Goal: Download file/media

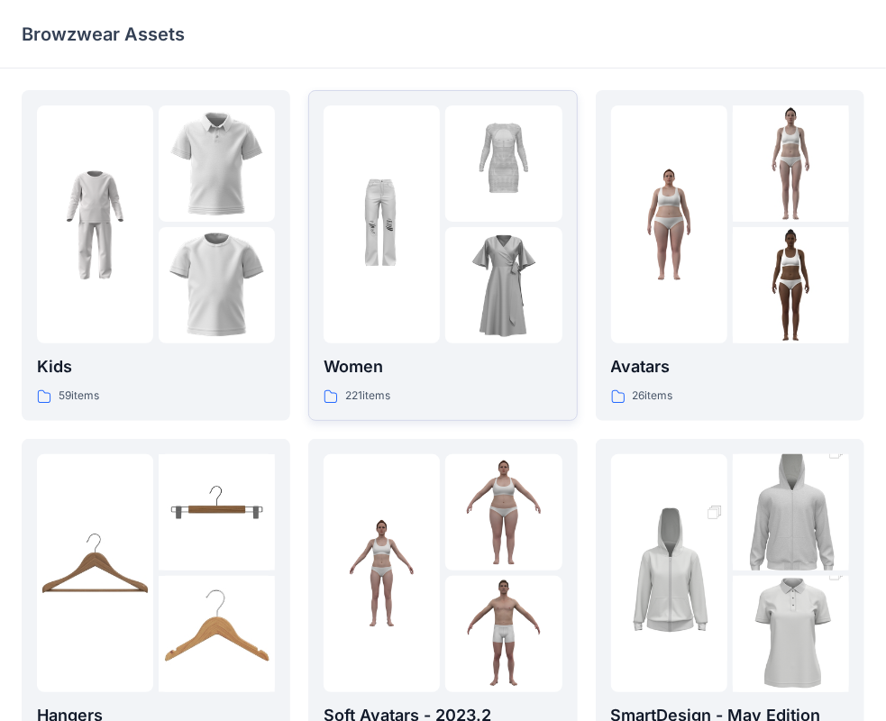
click at [441, 382] on div "Women 221 items" at bounding box center [443, 379] width 238 height 51
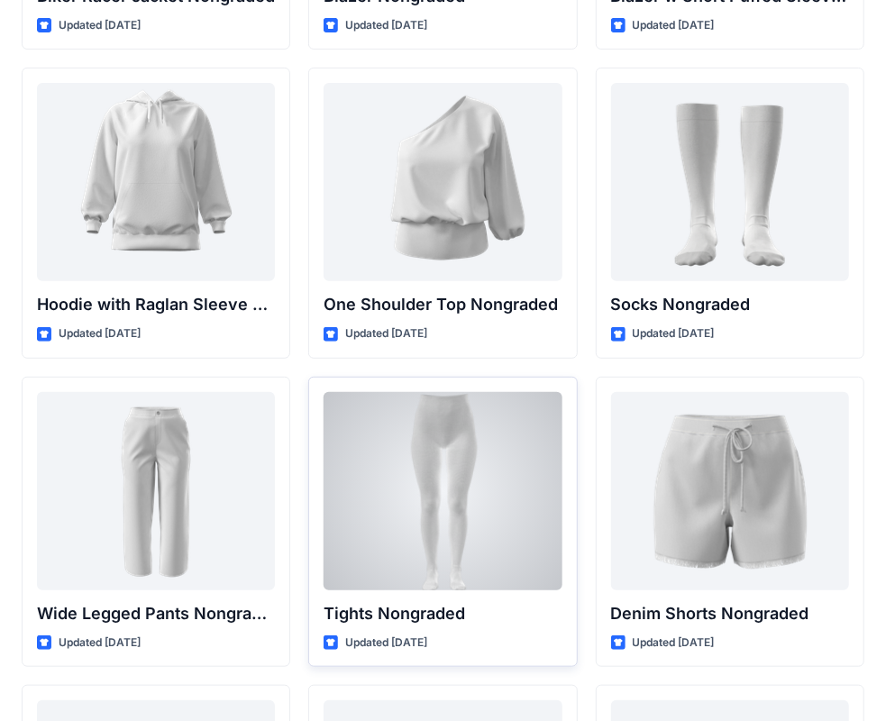
scroll to position [18831, 0]
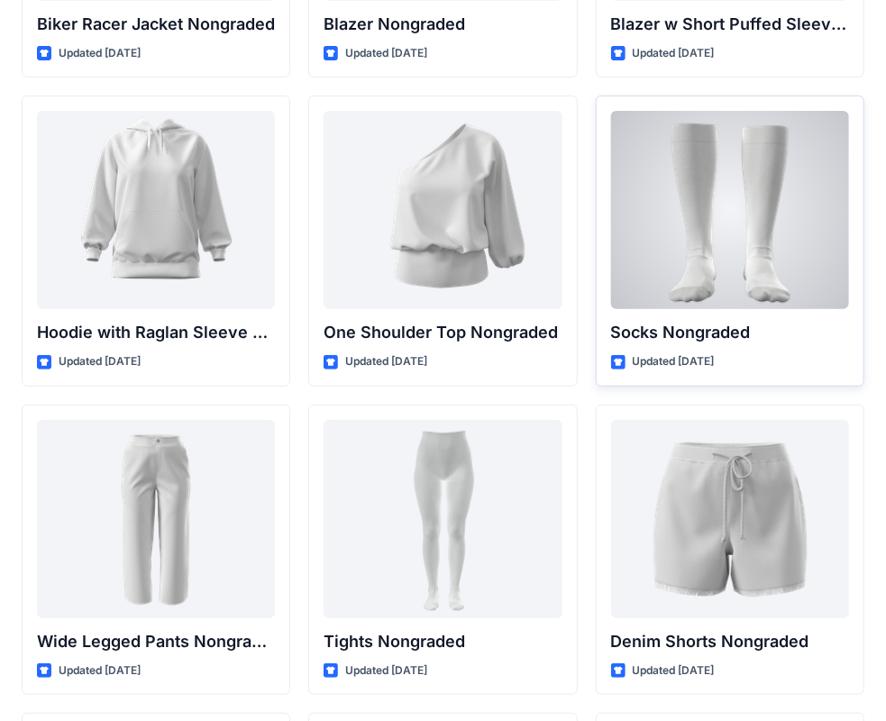
click at [755, 122] on div at bounding box center [730, 210] width 238 height 198
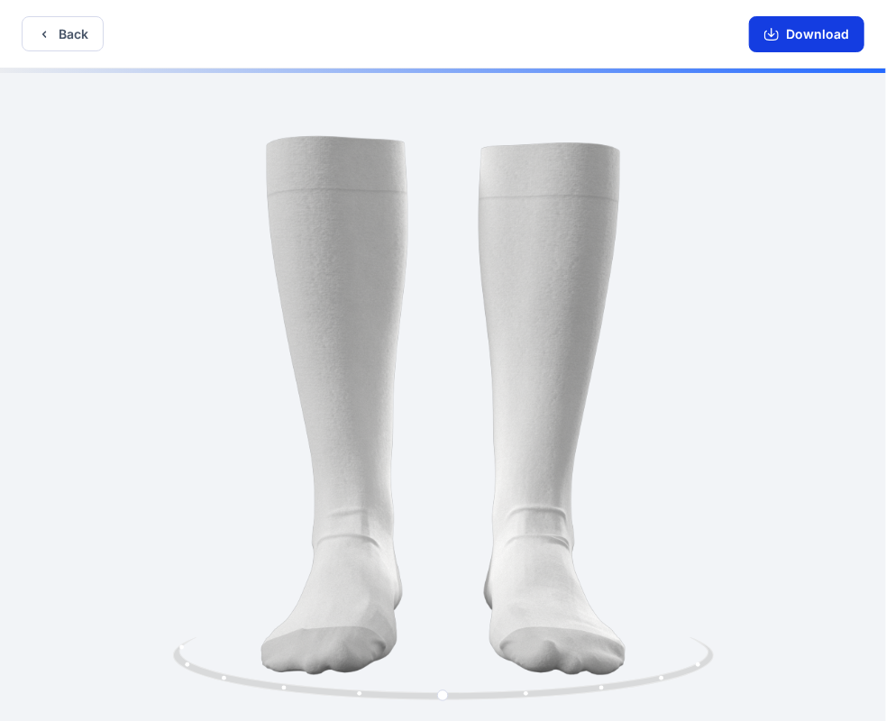
click at [782, 34] on button "Download" at bounding box center [806, 34] width 115 height 36
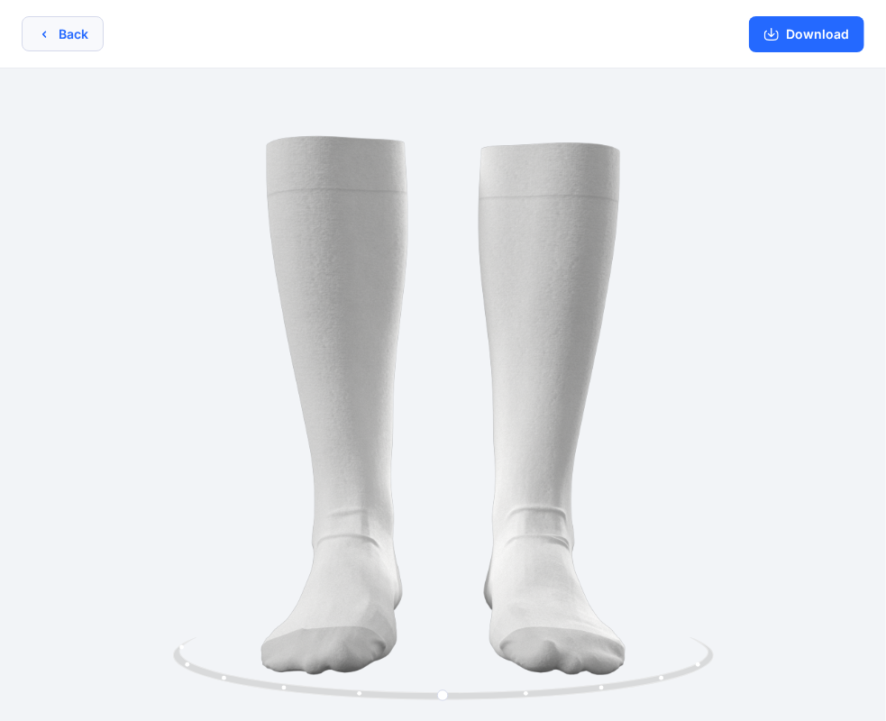
click at [83, 40] on button "Back" at bounding box center [63, 33] width 82 height 35
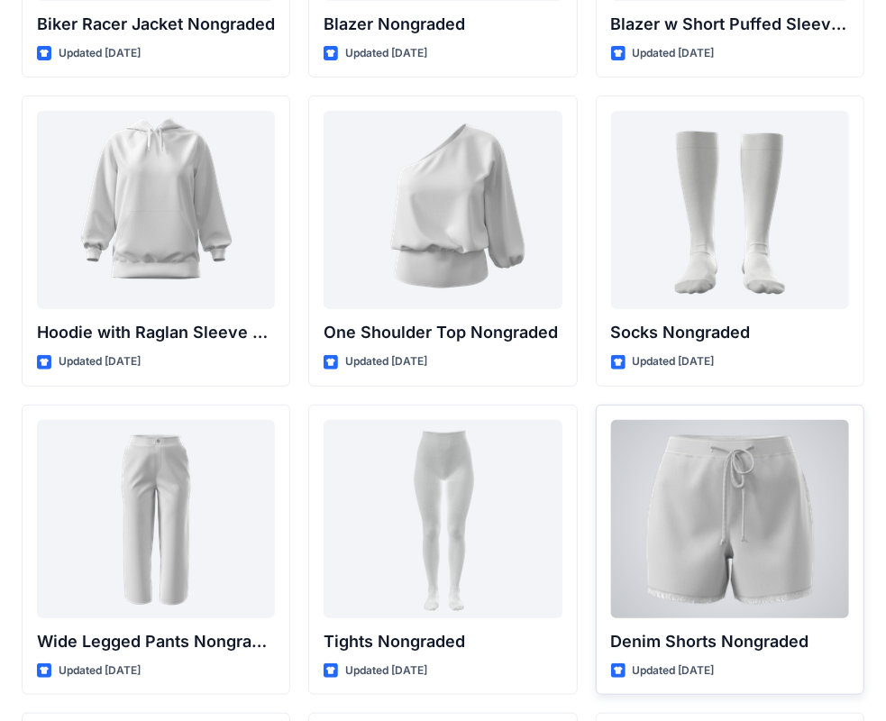
scroll to position [19101, 0]
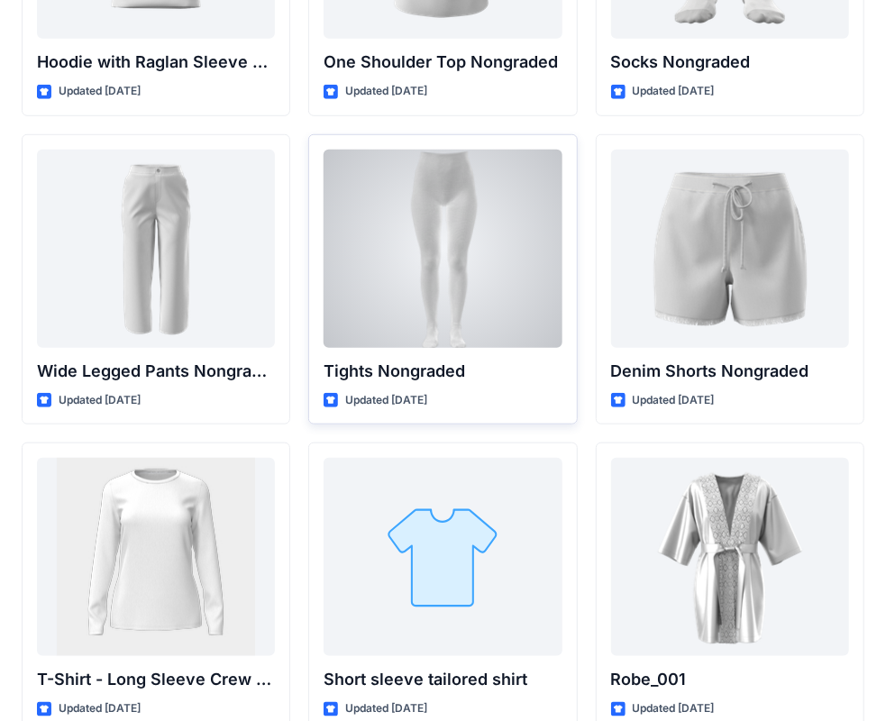
click at [462, 272] on div at bounding box center [443, 249] width 238 height 198
